Goal: Task Accomplishment & Management: Manage account settings

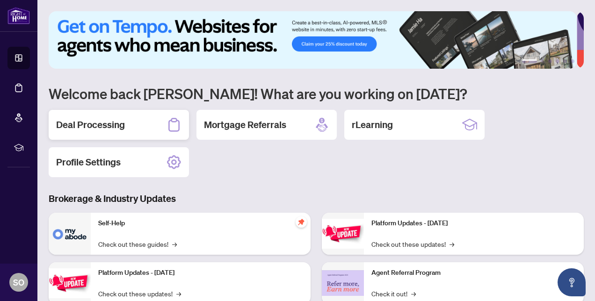
click at [106, 126] on h2 "Deal Processing" at bounding box center [90, 124] width 69 height 13
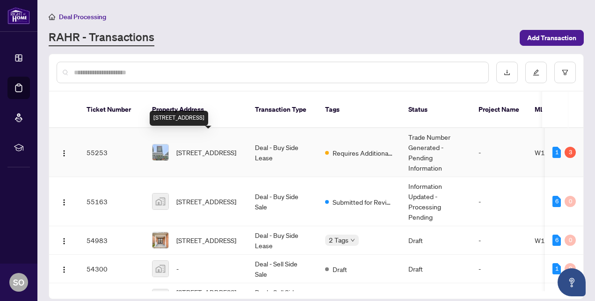
click at [209, 147] on span "[STREET_ADDRESS]" at bounding box center [206, 152] width 60 height 10
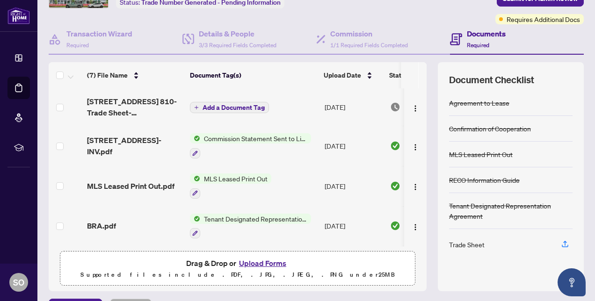
scroll to position [85, 0]
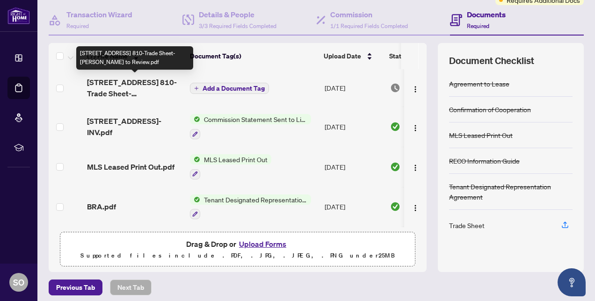
click at [147, 83] on span "[STREET_ADDRESS] 810-Trade Sheet-[PERSON_NAME] to Review.pdf" at bounding box center [134, 88] width 95 height 22
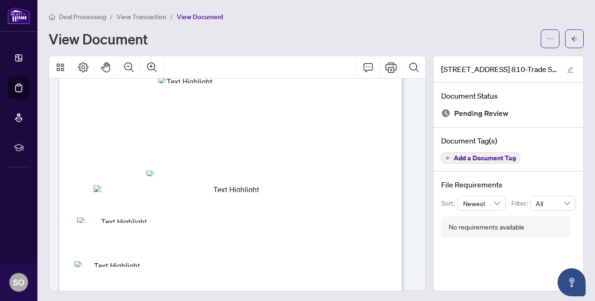
scroll to position [58, 0]
click at [385, 68] on icon "Print" at bounding box center [390, 67] width 11 height 10
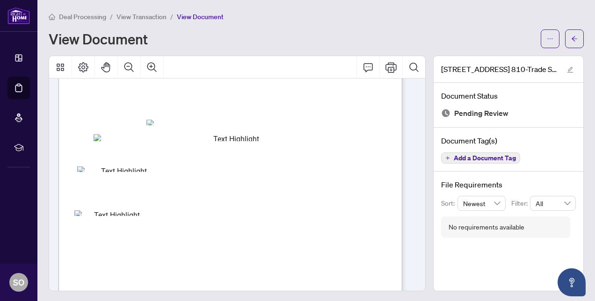
scroll to position [108, 0]
click at [151, 11] on main "Deal Processing / View Transaction / View Document View Document [STREET_ADDRES…" at bounding box center [315, 150] width 557 height 301
click at [149, 16] on span "View Transaction" at bounding box center [141, 17] width 50 height 8
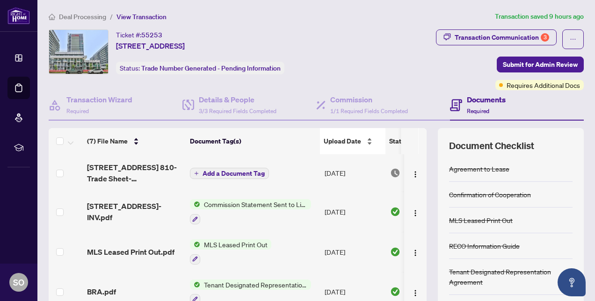
scroll to position [89, 0]
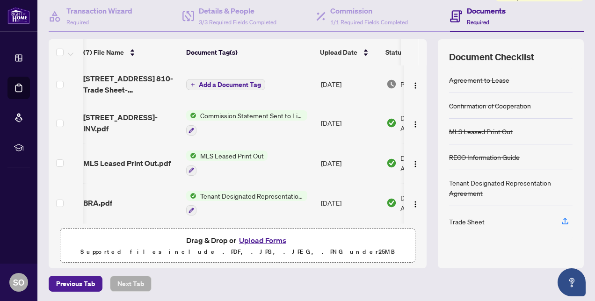
click at [268, 239] on button "Upload Forms" at bounding box center [262, 240] width 53 height 12
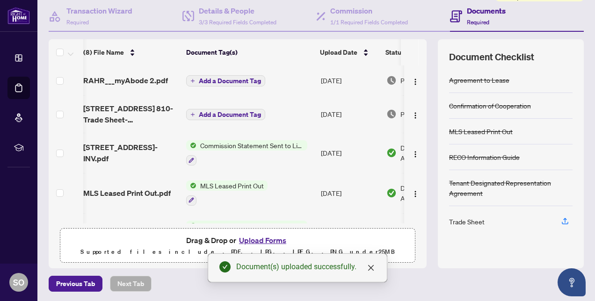
scroll to position [0, 0]
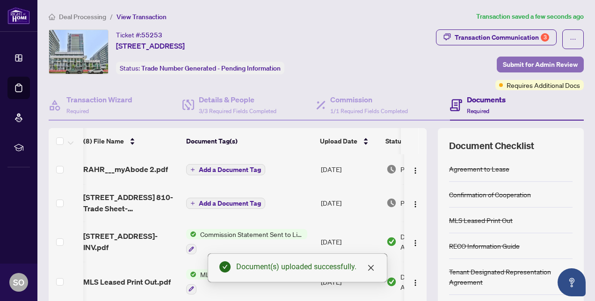
click at [527, 62] on span "Submit for Admin Review" at bounding box center [540, 64] width 75 height 15
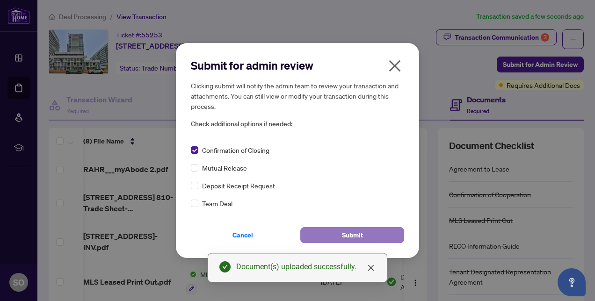
click at [343, 236] on span "Submit" at bounding box center [352, 235] width 21 height 15
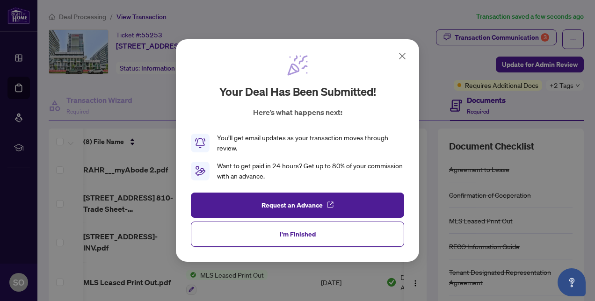
click at [400, 56] on icon at bounding box center [402, 56] width 11 height 11
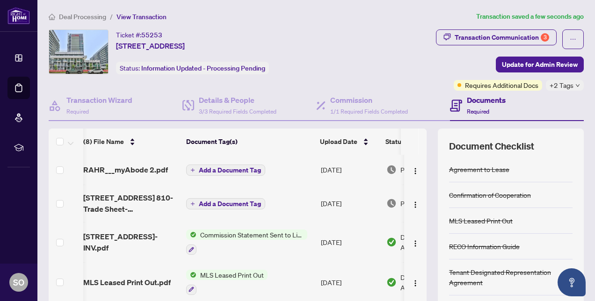
click at [84, 16] on span "Deal Processing" at bounding box center [82, 17] width 47 height 8
